Goal: Task Accomplishment & Management: Use online tool/utility

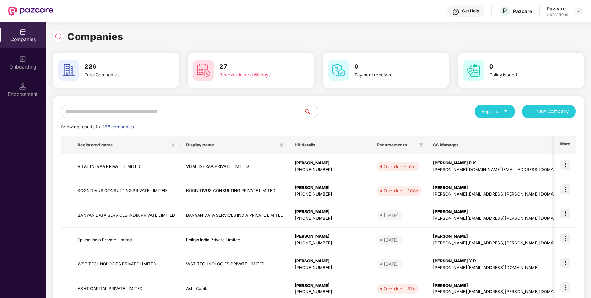
click at [204, 108] on input "text" at bounding box center [182, 112] width 243 height 14
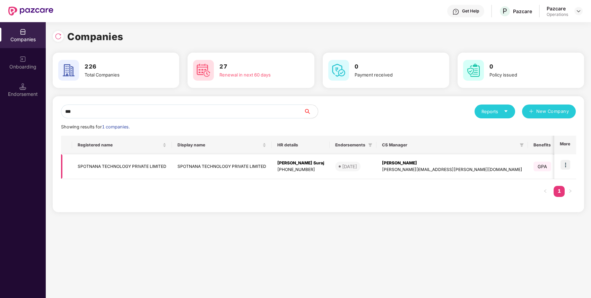
type input "***"
click at [134, 167] on td "SPOTNANA TECHNOLOGY PRIVATE LIMITED" at bounding box center [122, 167] width 100 height 25
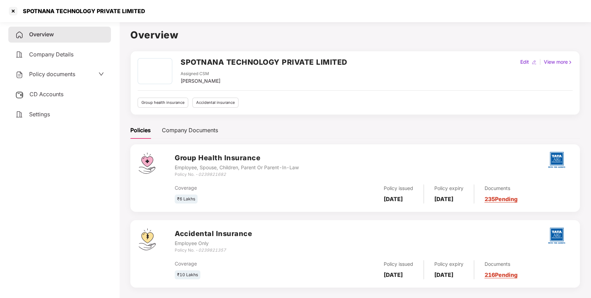
click at [43, 73] on span "Policy documents" at bounding box center [52, 74] width 46 height 7
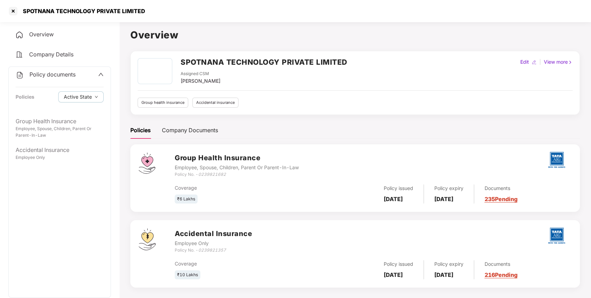
click at [39, 8] on div "SPOTNANA TECHNOLOGY PRIVATE LIMITED" at bounding box center [82, 11] width 126 height 7
copy div "SPOTNANA TECHNOLOGY PRIVATE LIMITED"
click at [39, 8] on div "SPOTNANA TECHNOLOGY PRIVATE LIMITED" at bounding box center [82, 11] width 126 height 7
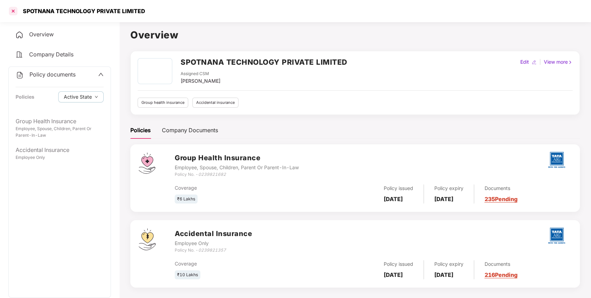
click at [9, 14] on div at bounding box center [13, 11] width 11 height 11
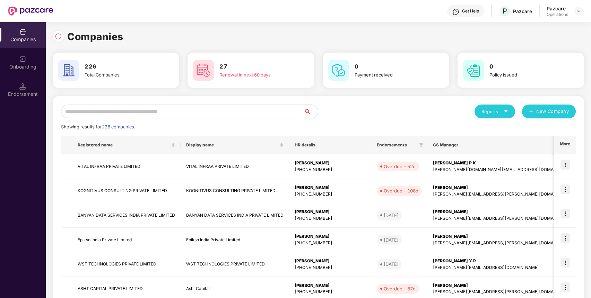
click at [146, 112] on input "text" at bounding box center [182, 112] width 243 height 14
paste input "**********"
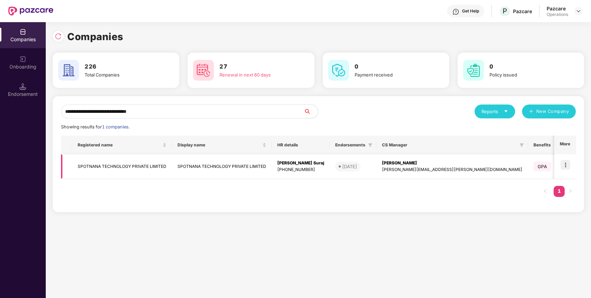
type input "**********"
click at [564, 166] on img at bounding box center [565, 165] width 10 height 10
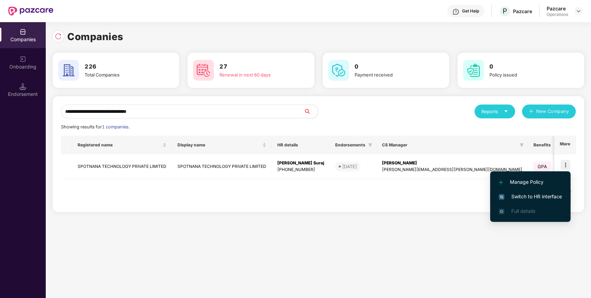
click at [530, 198] on span "Switch to HR interface" at bounding box center [530, 197] width 63 height 8
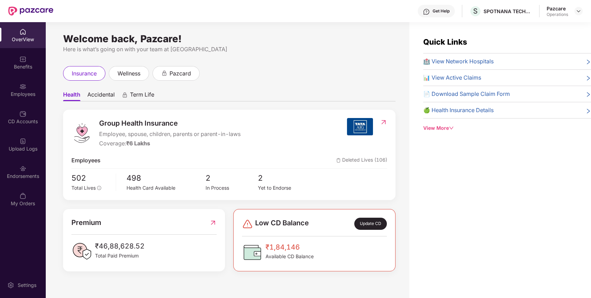
click at [12, 180] on div "Endorsements" at bounding box center [23, 176] width 46 height 7
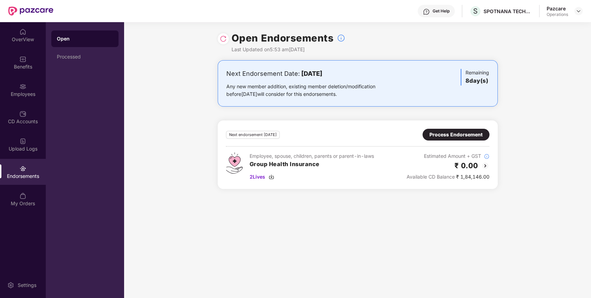
click at [457, 133] on div "Process Endorsement" at bounding box center [455, 135] width 53 height 8
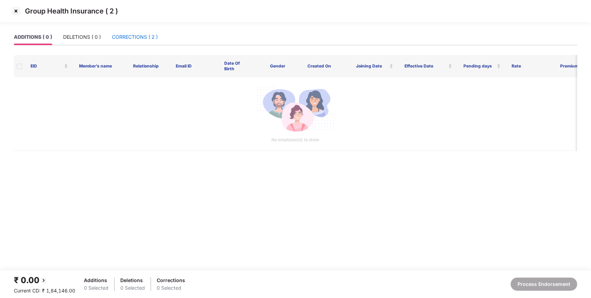
click at [144, 40] on div "CORRECTIONS ( 2 )" at bounding box center [135, 37] width 46 height 8
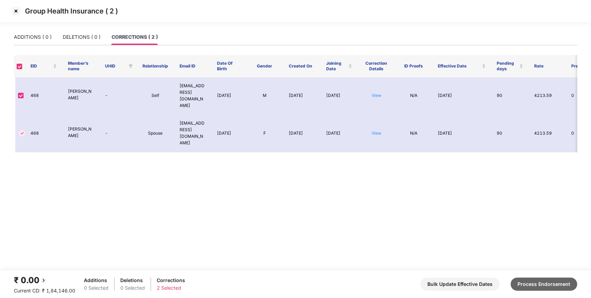
click at [553, 284] on button "Process Endorsement" at bounding box center [544, 284] width 67 height 13
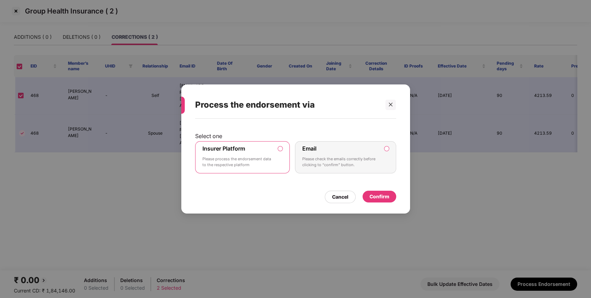
click at [389, 203] on div "Select one Insurer Platform Please process the endorsement data to the respecti…" at bounding box center [295, 163] width 229 height 88
click at [387, 200] on div "Confirm" at bounding box center [379, 197] width 20 height 8
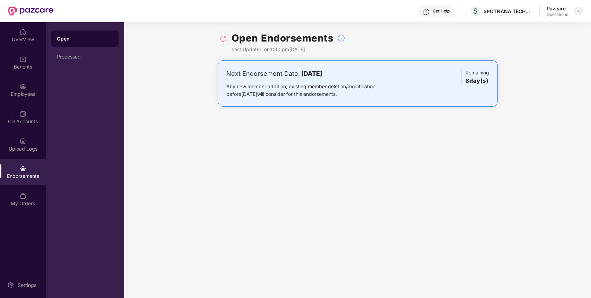
click at [578, 11] on img at bounding box center [579, 11] width 6 height 6
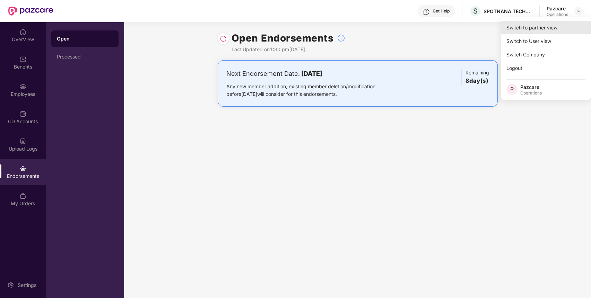
click at [517, 31] on div "Switch to partner view" at bounding box center [546, 28] width 90 height 14
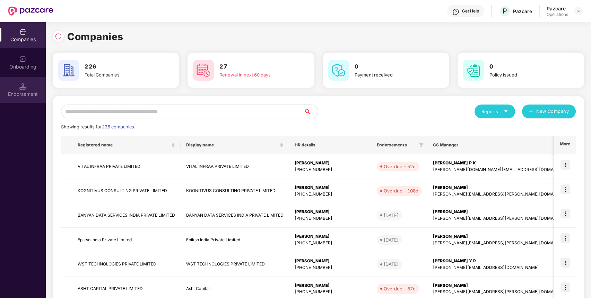
click at [35, 93] on div "Endorsement" at bounding box center [23, 94] width 46 height 7
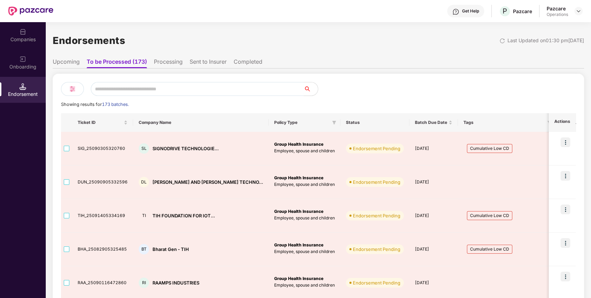
click at [28, 39] on div "Companies" at bounding box center [23, 39] width 46 height 7
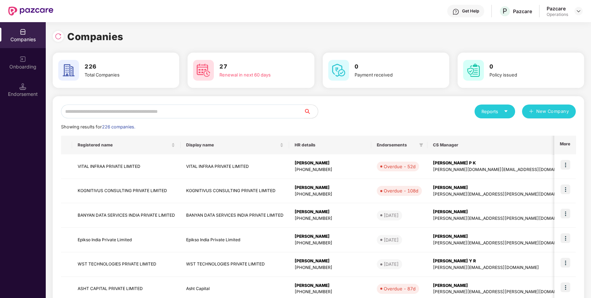
click at [148, 113] on input "text" at bounding box center [182, 112] width 243 height 14
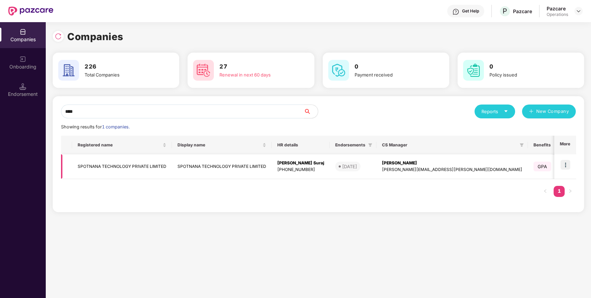
type input "****"
click at [116, 167] on td "SPOTNANA TECHNOLOGY PRIVATE LIMITED" at bounding box center [122, 167] width 100 height 25
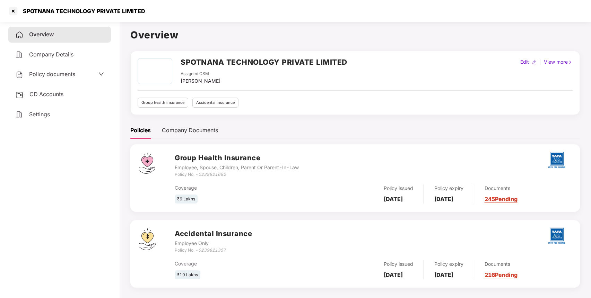
click at [200, 230] on h3 "Accidental Insurance" at bounding box center [213, 234] width 77 height 11
click at [70, 73] on span "Policy documents" at bounding box center [52, 74] width 46 height 7
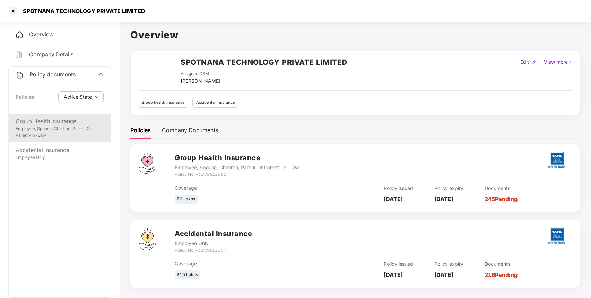
click at [52, 122] on div "Group Health Insurance" at bounding box center [60, 121] width 88 height 9
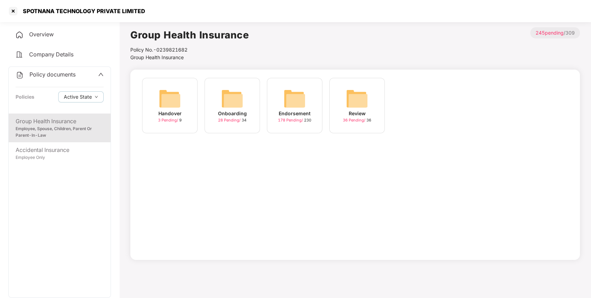
click at [299, 93] on img at bounding box center [294, 99] width 22 height 22
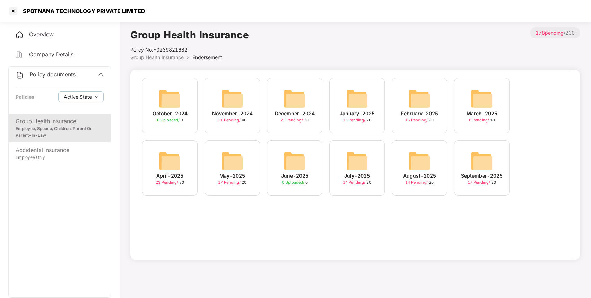
click at [482, 158] on img at bounding box center [482, 161] width 22 height 22
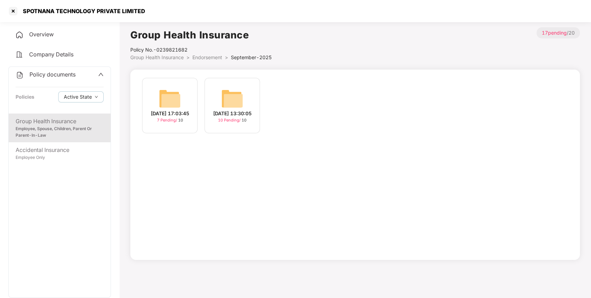
click at [219, 94] on div "[DATE] 13:30:05 10 Pending / 10" at bounding box center [231, 105] width 55 height 55
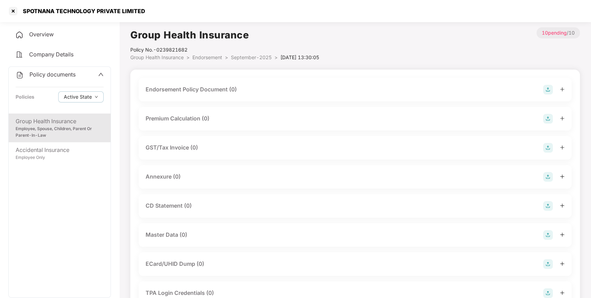
click at [547, 87] on img at bounding box center [548, 90] width 10 height 10
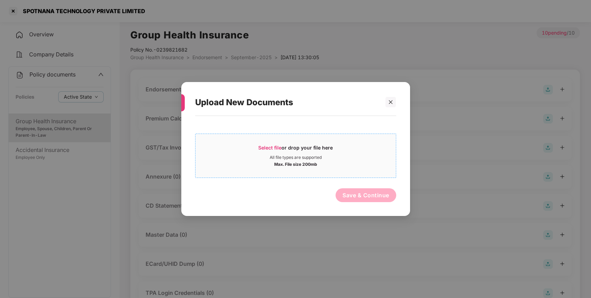
click at [267, 144] on span "Select file or drop your file here All file types are supported Max. File size …" at bounding box center [295, 155] width 200 height 33
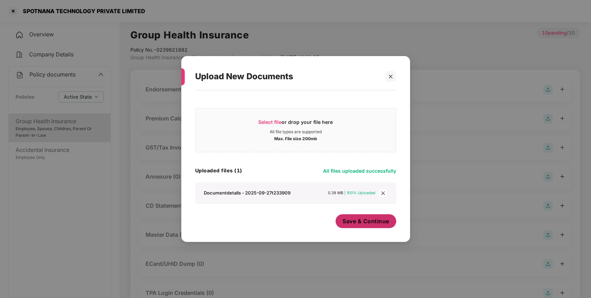
click at [362, 219] on span "Save & Continue" at bounding box center [365, 222] width 47 height 8
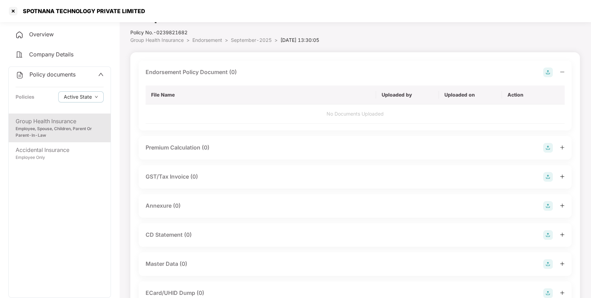
scroll to position [60, 0]
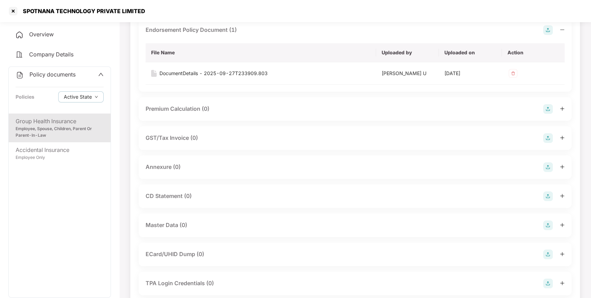
click at [545, 167] on img at bounding box center [548, 168] width 10 height 10
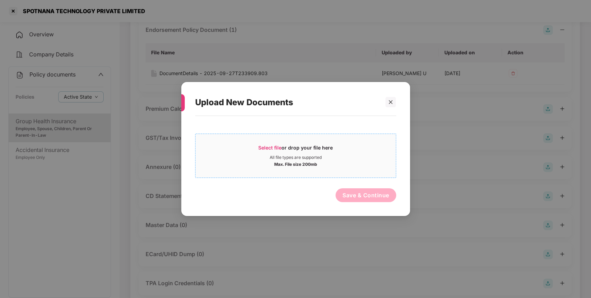
click at [271, 155] on div "All file types are supported" at bounding box center [296, 158] width 52 height 6
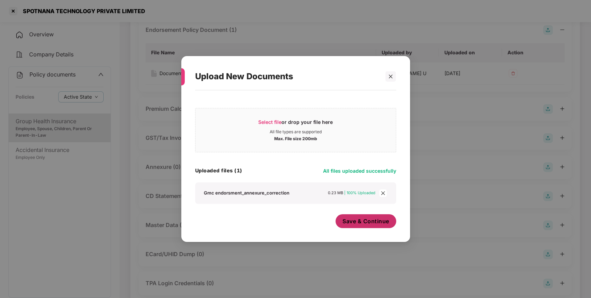
click at [357, 222] on span "Save & Continue" at bounding box center [365, 222] width 47 height 8
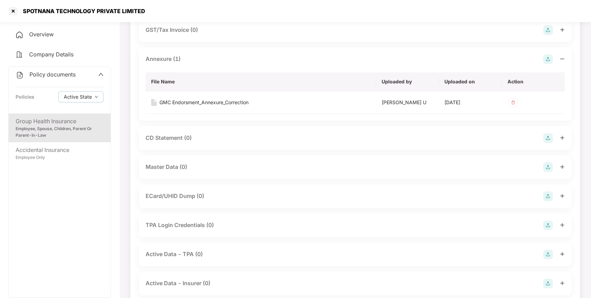
scroll to position [168, 0]
click at [544, 163] on img at bounding box center [548, 167] width 10 height 10
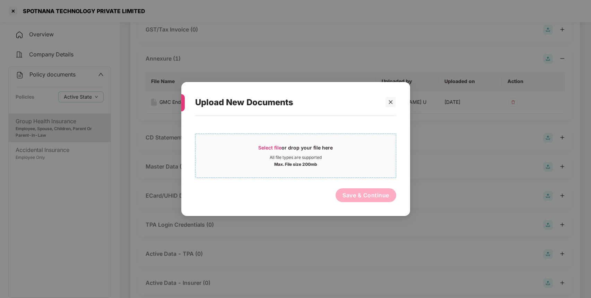
click at [268, 150] on span "Select file" at bounding box center [269, 148] width 23 height 6
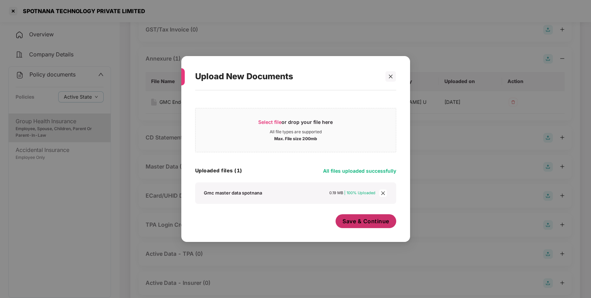
click at [364, 225] on button "Save & Continue" at bounding box center [365, 222] width 61 height 14
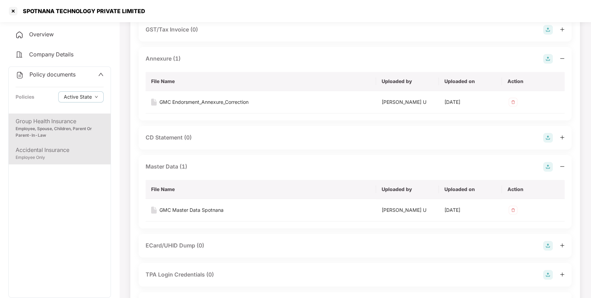
click at [79, 147] on div "Accidental Insurance" at bounding box center [60, 150] width 88 height 9
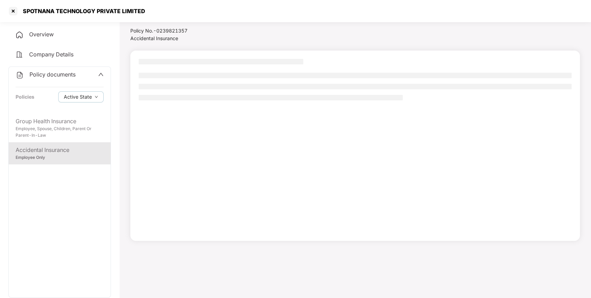
scroll to position [19, 0]
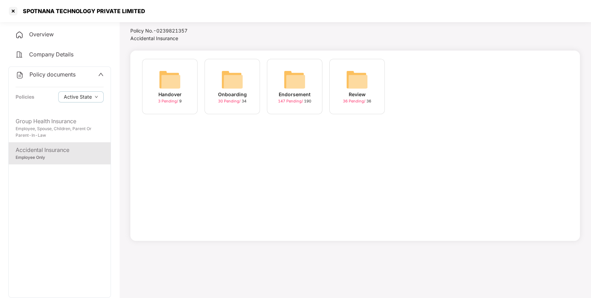
click at [292, 75] on img at bounding box center [294, 80] width 22 height 22
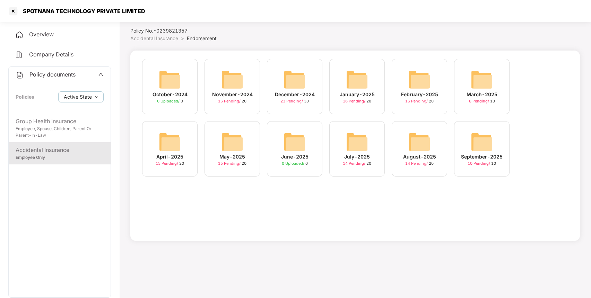
click at [475, 139] on img at bounding box center [482, 142] width 22 height 22
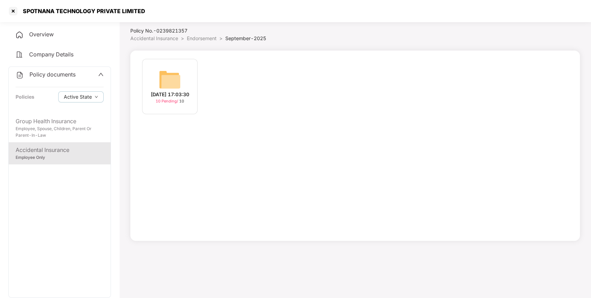
click at [170, 84] on img at bounding box center [170, 80] width 22 height 22
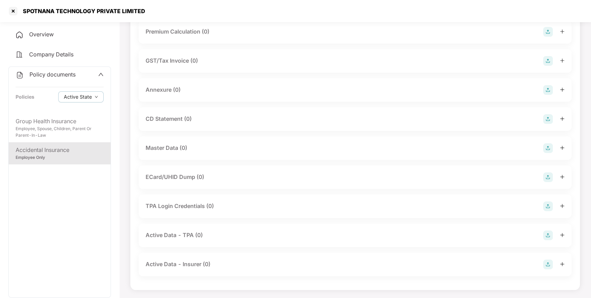
click at [548, 150] on img at bounding box center [548, 148] width 10 height 10
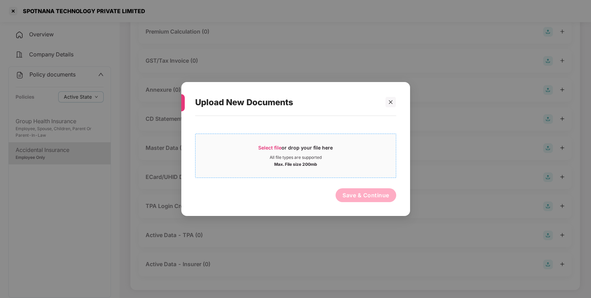
click at [273, 147] on span "Select file" at bounding box center [269, 148] width 23 height 6
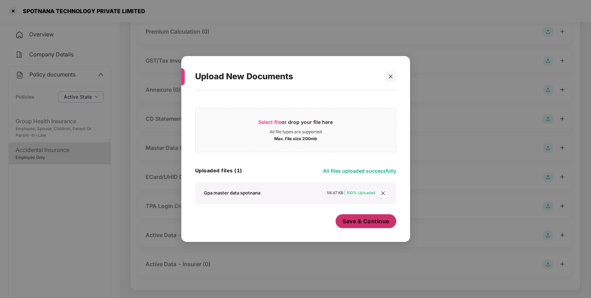
click at [356, 216] on button "Save & Continue" at bounding box center [365, 222] width 61 height 14
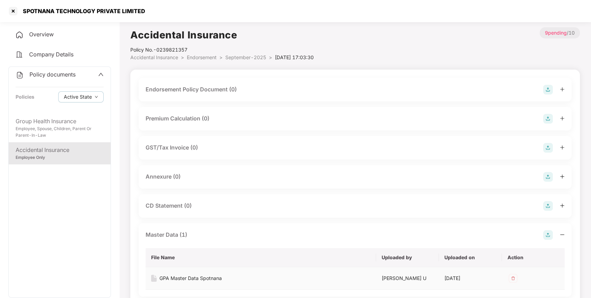
scroll to position [1, 0]
click at [548, 89] on img at bounding box center [548, 89] width 10 height 10
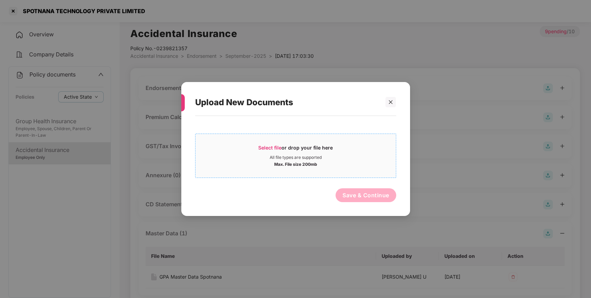
click at [267, 143] on span "Select file or drop your file here All file types are supported Max. File size …" at bounding box center [295, 155] width 200 height 33
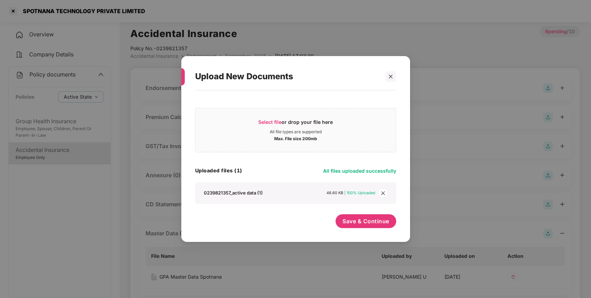
click at [383, 192] on icon "close" at bounding box center [383, 193] width 5 height 5
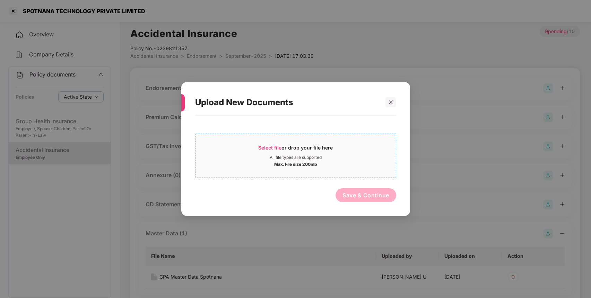
click at [261, 146] on span "Select file" at bounding box center [269, 148] width 23 height 6
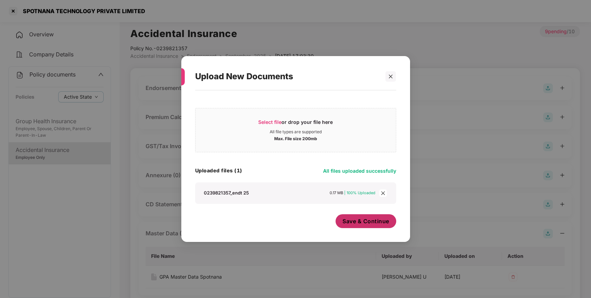
click at [358, 225] on span "Save & Continue" at bounding box center [365, 222] width 47 height 8
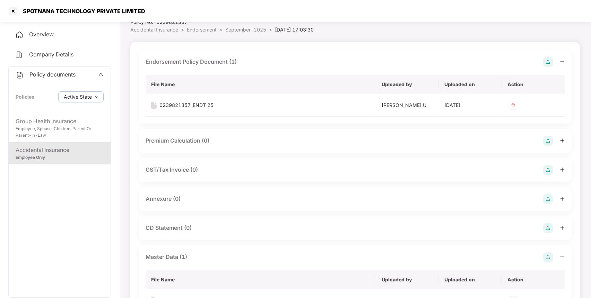
scroll to position [36, 0]
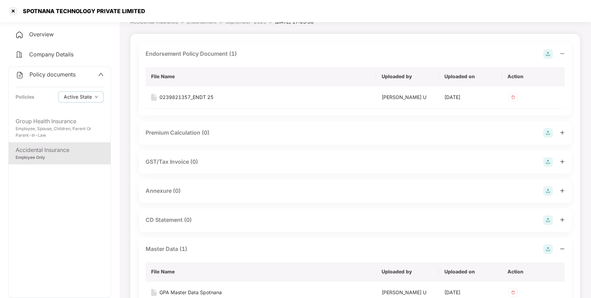
click at [544, 188] on img at bounding box center [548, 191] width 10 height 10
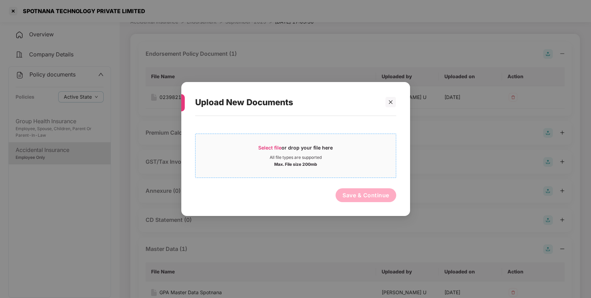
click at [270, 149] on span "Select file" at bounding box center [269, 148] width 23 height 6
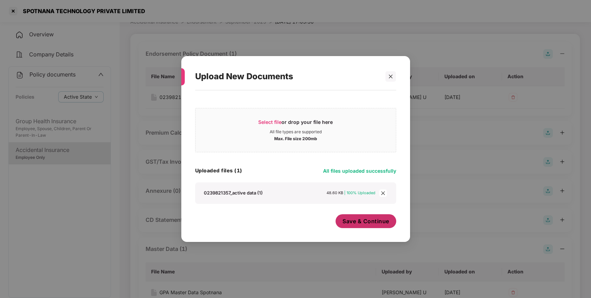
click at [368, 220] on span "Save & Continue" at bounding box center [365, 222] width 47 height 8
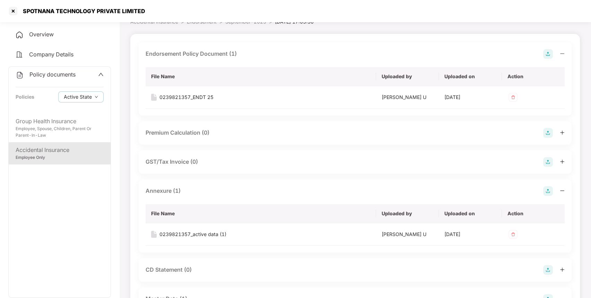
scroll to position [0, 0]
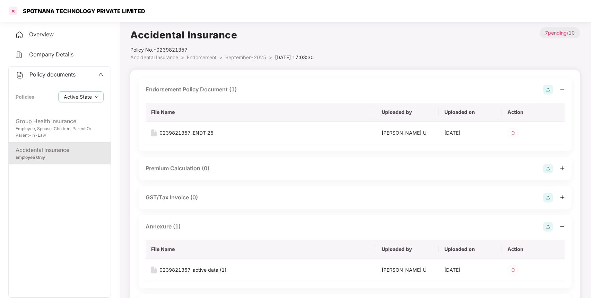
click at [14, 11] on div at bounding box center [13, 11] width 11 height 11
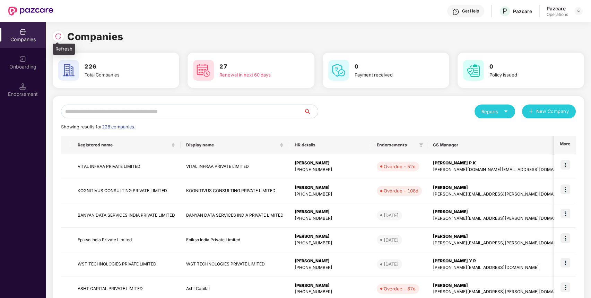
click at [59, 42] on div at bounding box center [58, 36] width 11 height 11
